Goal: Information Seeking & Learning: Learn about a topic

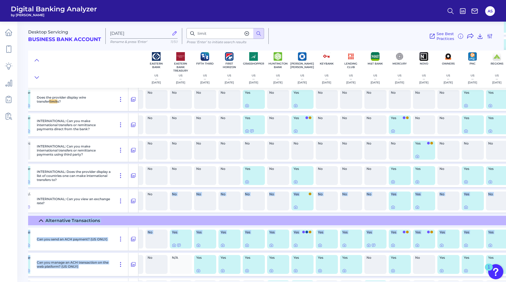
drag, startPoint x: 154, startPoint y: 279, endPoint x: 142, endPoint y: 280, distance: 12.0
click at [142, 280] on div "Desktop Servicing Business Bank Account [DATE][FINANCIAL_ID] Rename & press 'En…" at bounding box center [267, 150] width 478 height 264
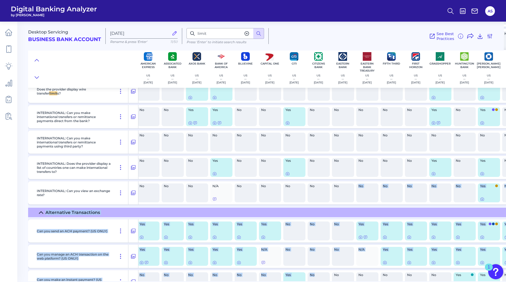
scroll to position [1190, 0]
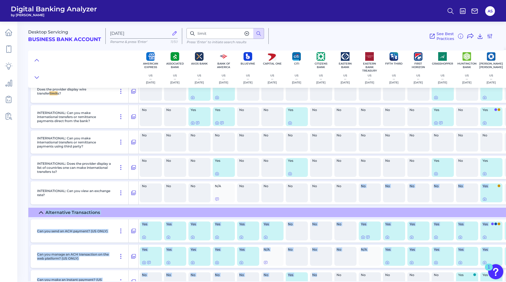
click at [23, 210] on main "Desktop Servicing Business Bank Account [DATE][FINANCIAL_ID] Rename & press 'En…" at bounding box center [253, 141] width 506 height 282
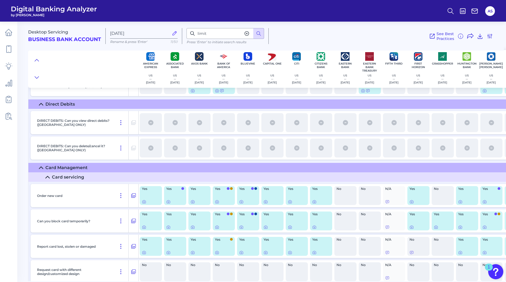
scroll to position [1434, 0]
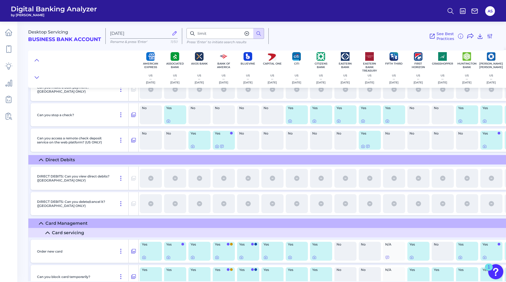
click at [41, 222] on icon at bounding box center [41, 223] width 4 height 4
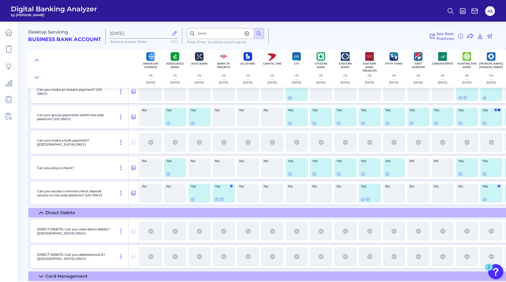
click at [39, 211] on icon at bounding box center [41, 213] width 4 height 4
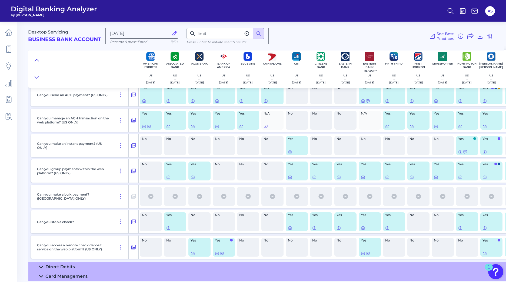
scroll to position [1221, 0]
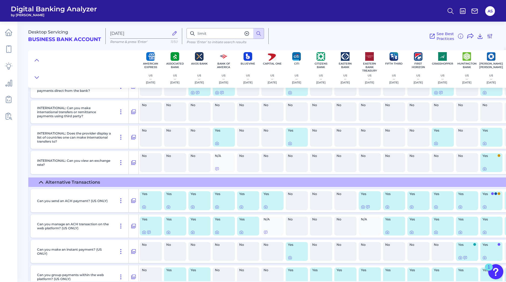
click at [40, 182] on icon at bounding box center [41, 182] width 4 height 4
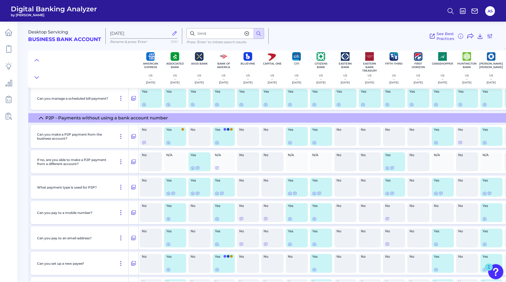
scroll to position [472, 0]
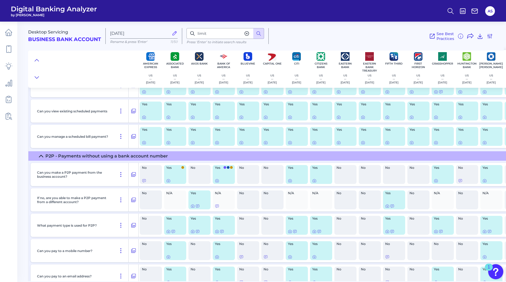
click at [41, 155] on icon at bounding box center [41, 156] width 4 height 4
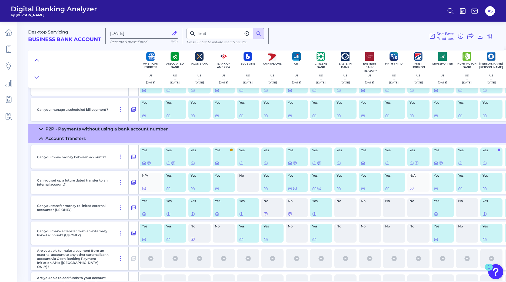
scroll to position [526, 0]
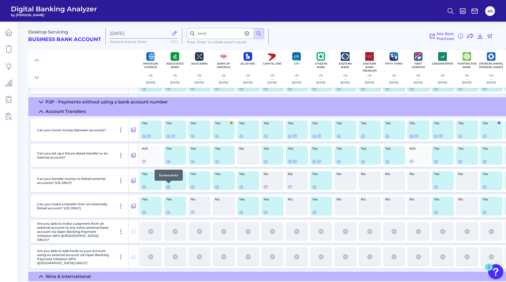
click at [167, 187] on icon at bounding box center [168, 187] width 4 height 4
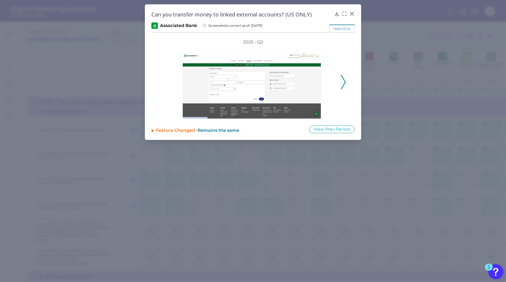
click at [339, 81] on div at bounding box center [253, 82] width 173 height 74
click at [342, 85] on icon at bounding box center [343, 82] width 5 height 15
click at [161, 82] on polyline at bounding box center [163, 82] width 4 height 14
click at [351, 13] on icon at bounding box center [351, 13] width 3 height 3
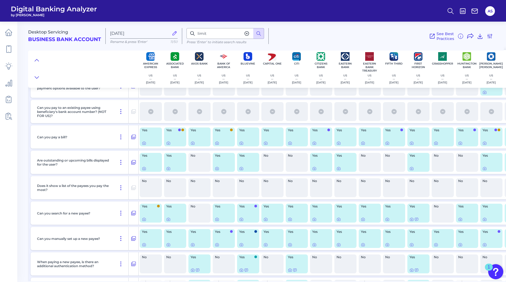
scroll to position [0, 0]
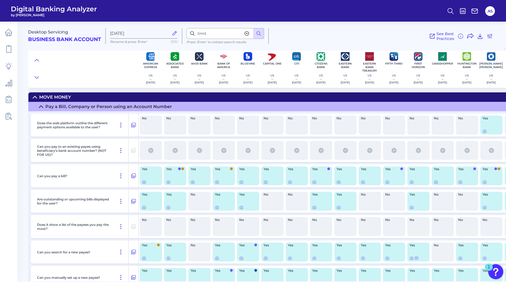
click at [40, 106] on icon at bounding box center [41, 107] width 4 height 4
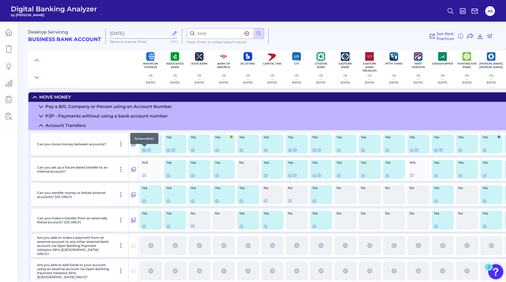
click at [143, 150] on icon at bounding box center [144, 150] width 4 height 4
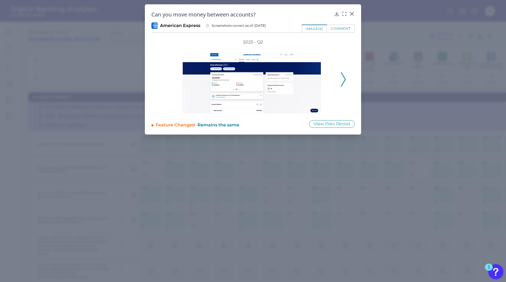
click at [344, 83] on icon at bounding box center [343, 79] width 5 height 15
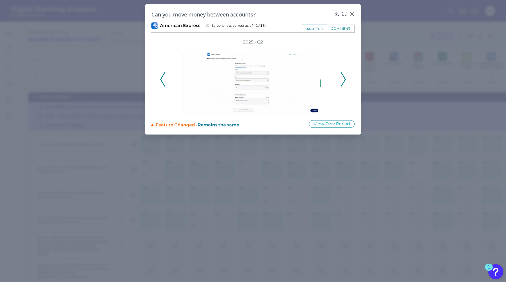
click at [161, 81] on icon at bounding box center [162, 79] width 5 height 15
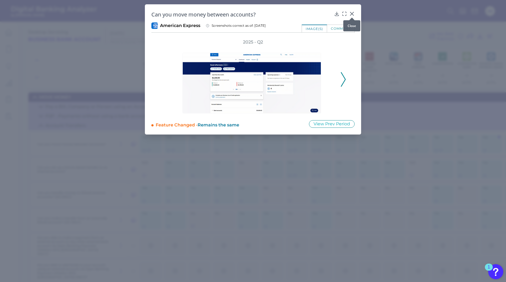
click at [353, 15] on icon at bounding box center [351, 13] width 3 height 3
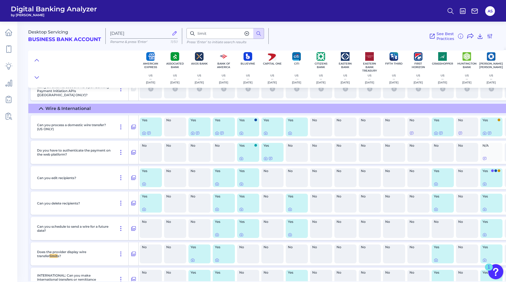
scroll to position [194, 0]
